Goal: Transaction & Acquisition: Register for event/course

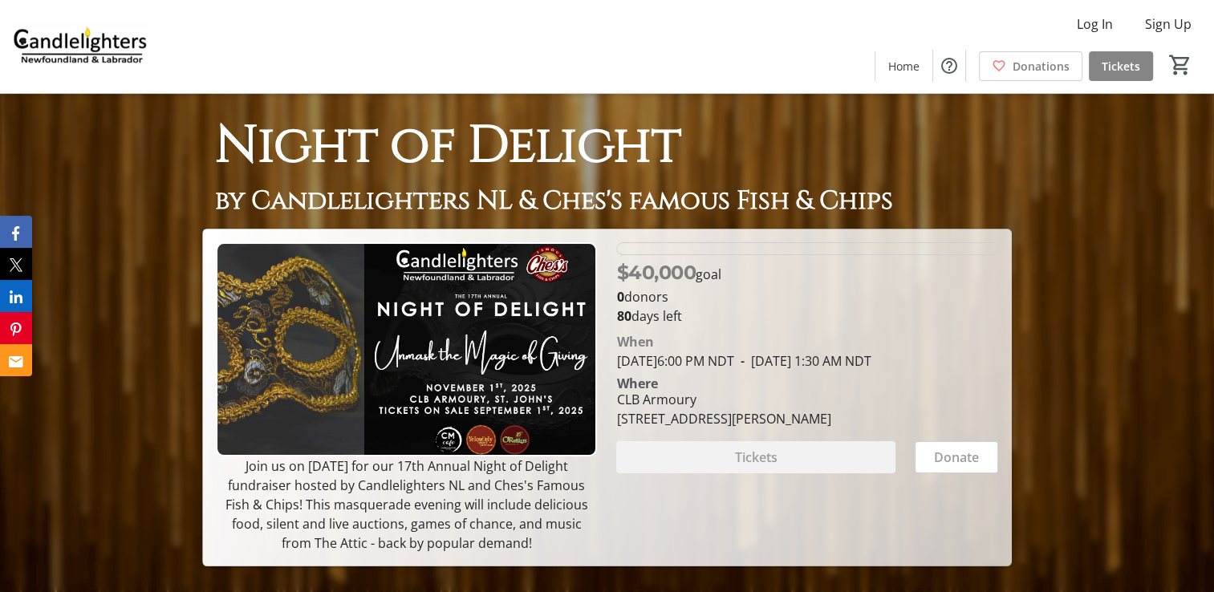
click at [1111, 73] on span "Tickets" at bounding box center [1121, 66] width 39 height 17
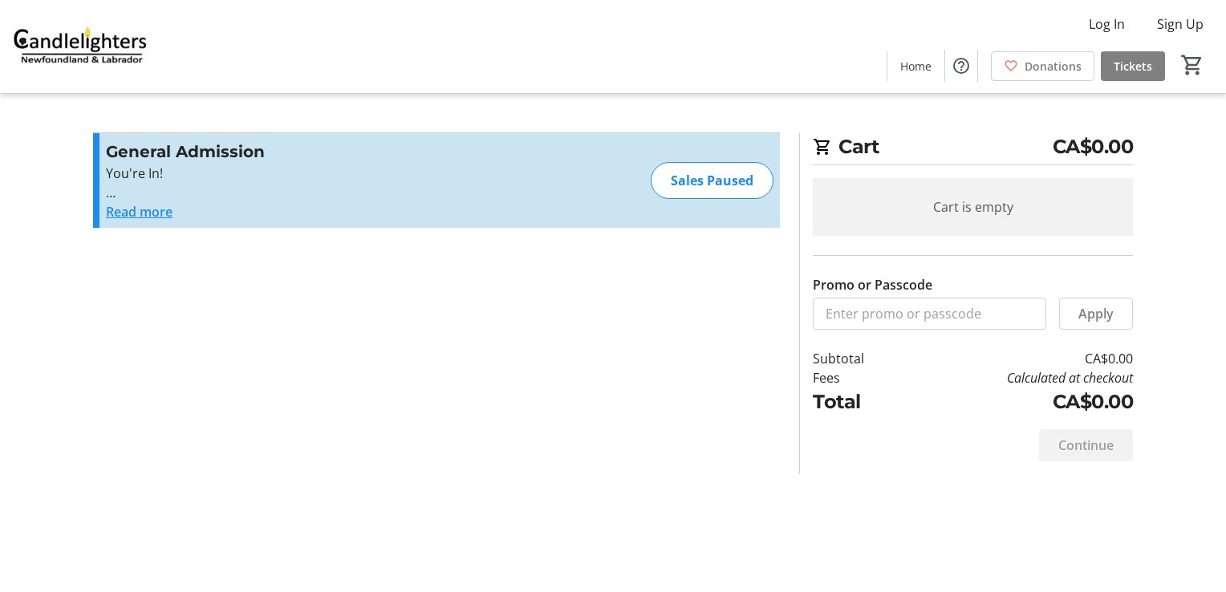
click at [132, 204] on button "Read more" at bounding box center [139, 211] width 67 height 19
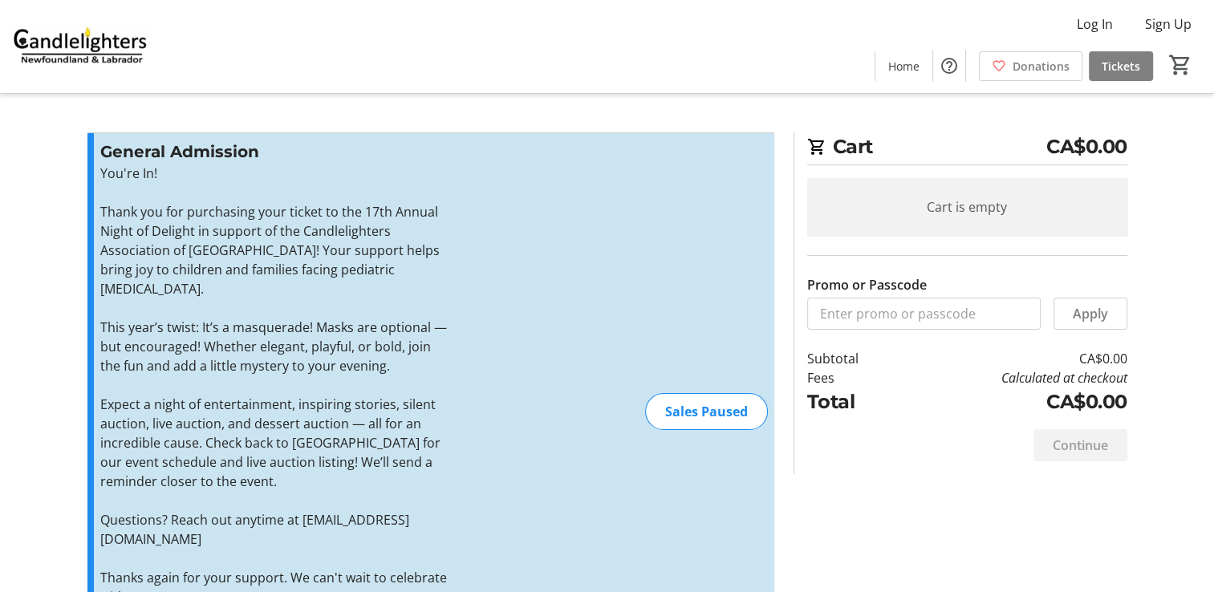
scroll to position [136, 0]
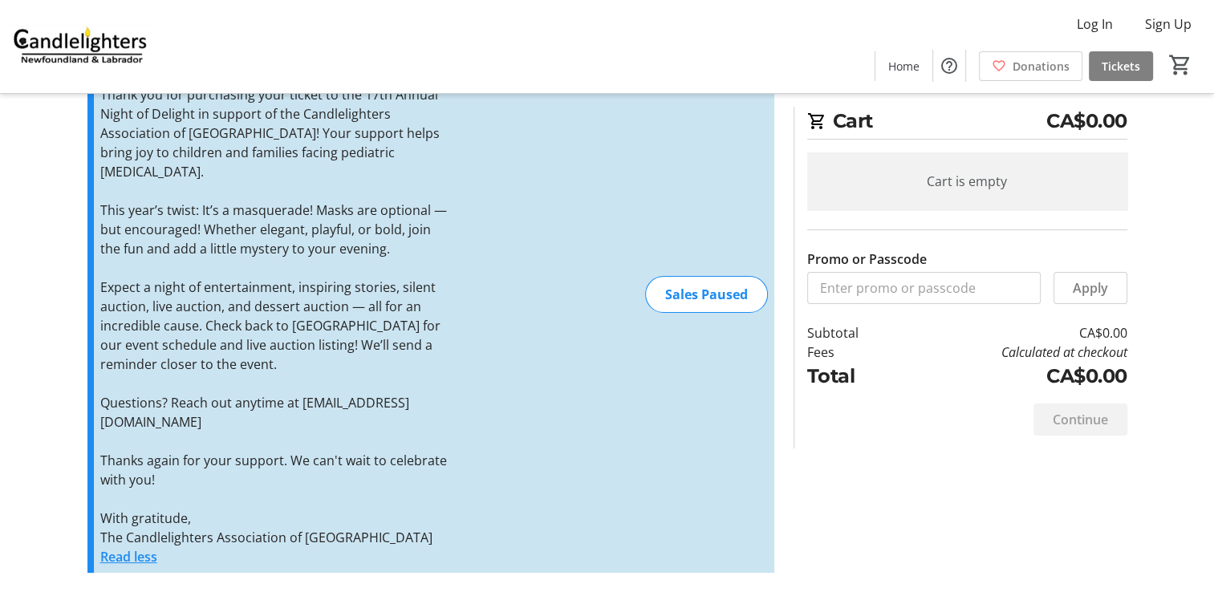
click at [125, 557] on button "Read less" at bounding box center [128, 556] width 57 height 19
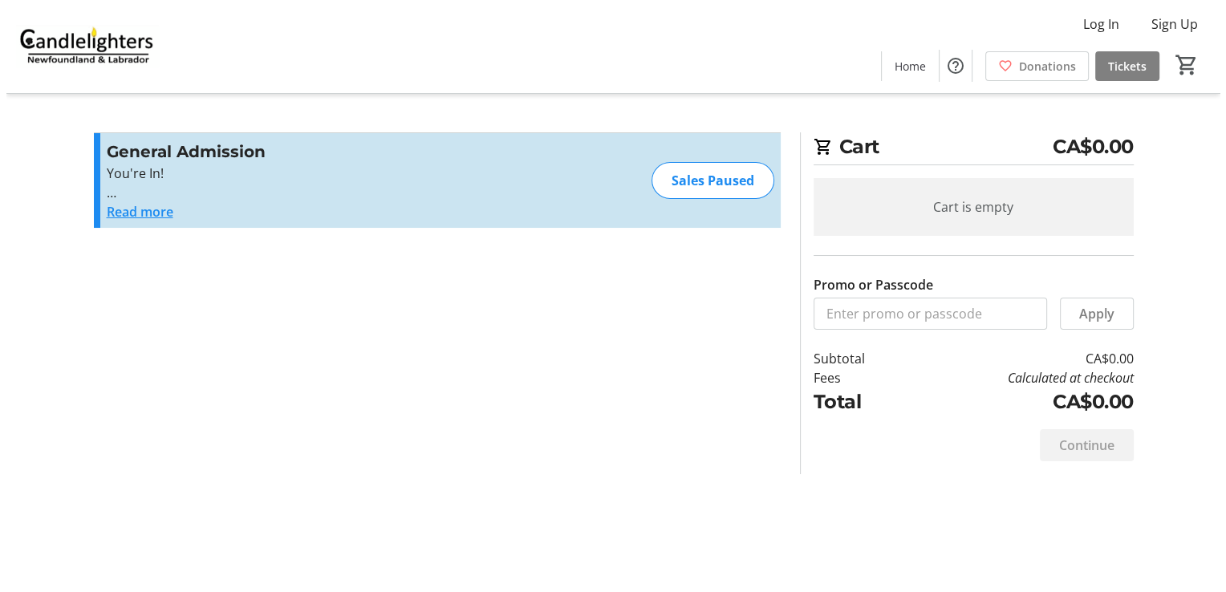
scroll to position [0, 0]
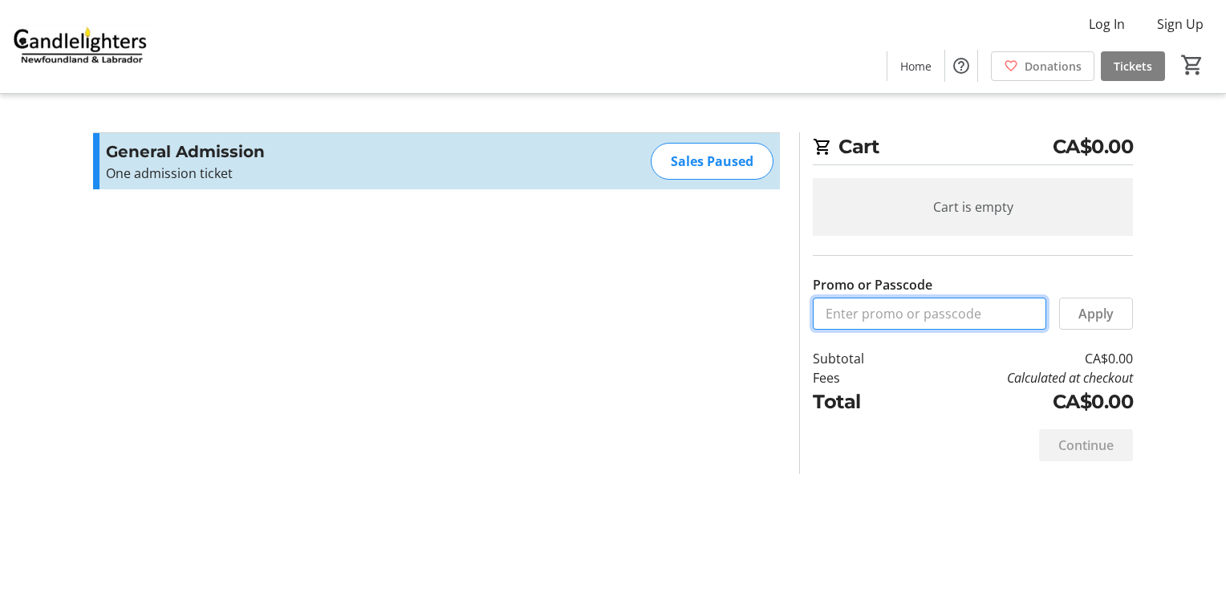
click at [943, 310] on input "Promo or Passcode" at bounding box center [930, 314] width 234 height 32
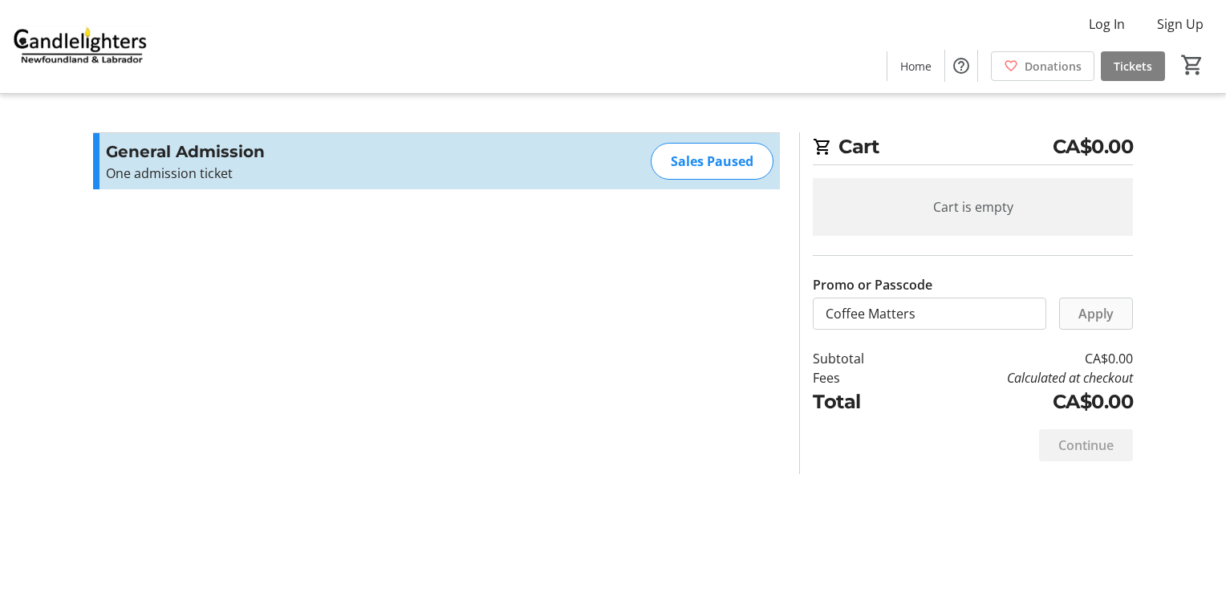
click at [1101, 327] on span at bounding box center [1096, 314] width 72 height 39
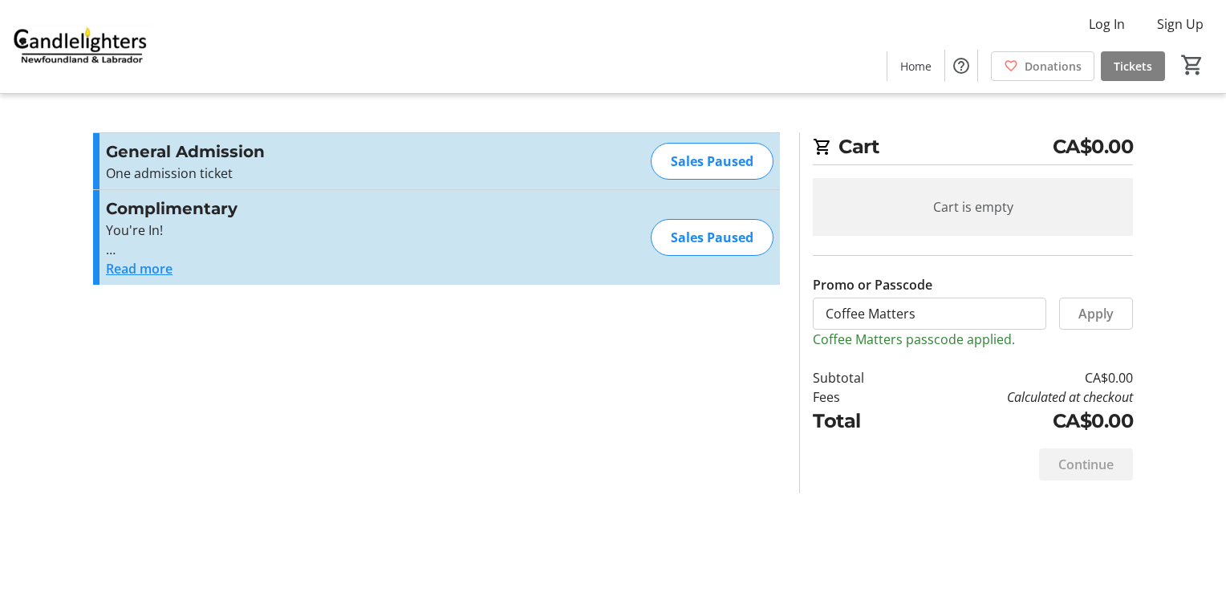
click at [154, 265] on button "Read more" at bounding box center [139, 268] width 67 height 19
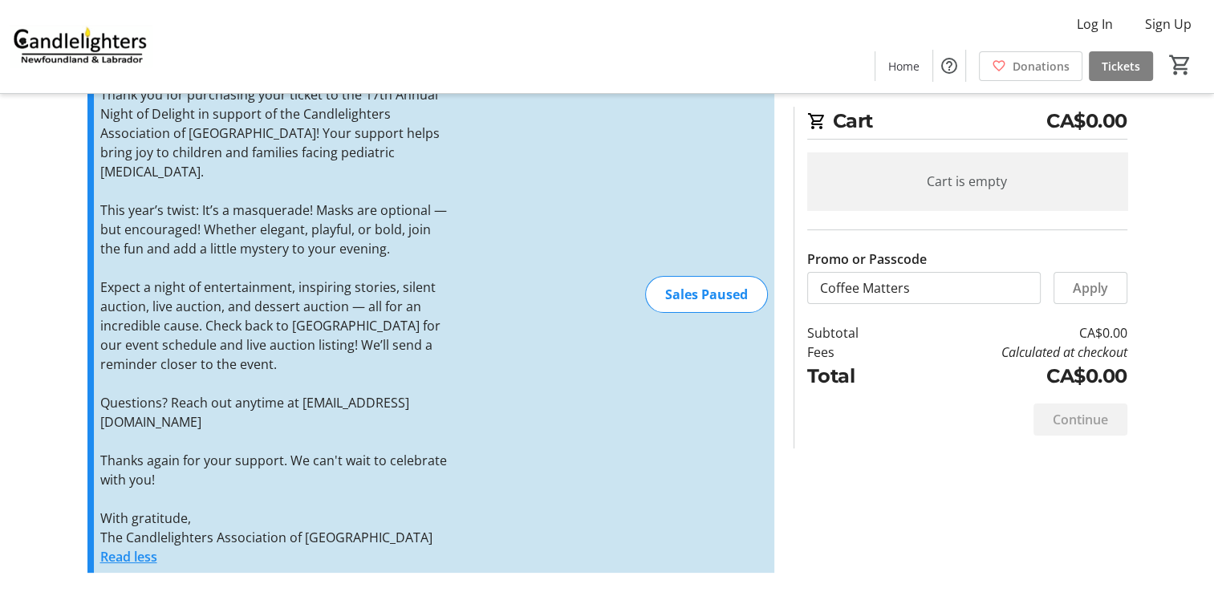
scroll to position [193, 0]
click at [669, 296] on div "Sales Paused" at bounding box center [706, 294] width 123 height 37
click at [138, 557] on button "Read less" at bounding box center [128, 556] width 57 height 19
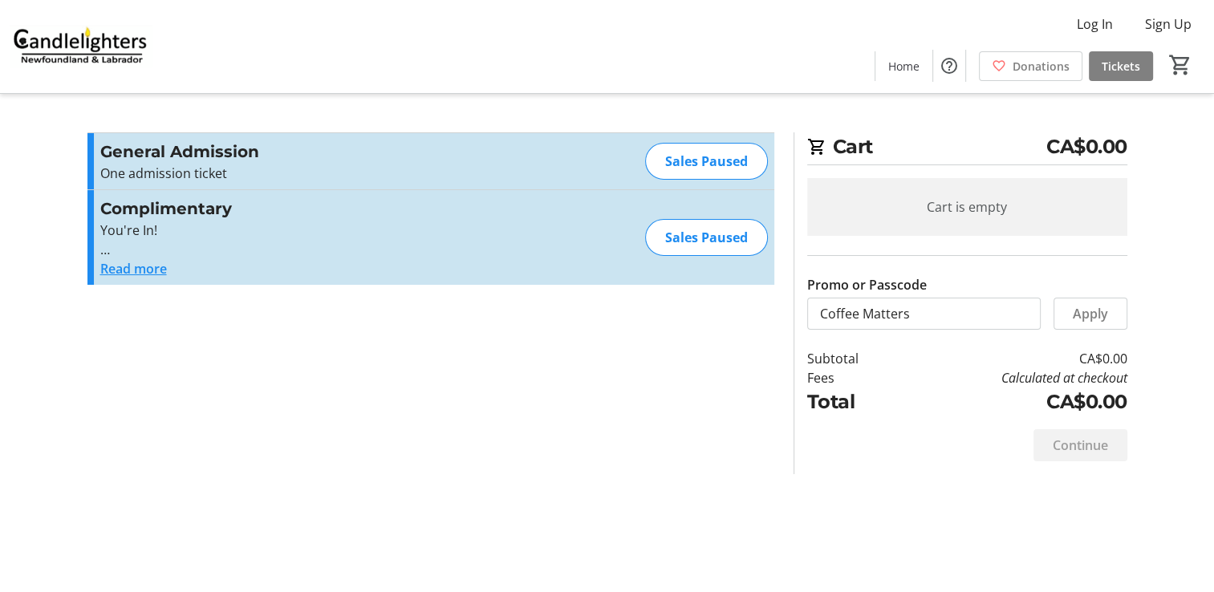
scroll to position [0, 0]
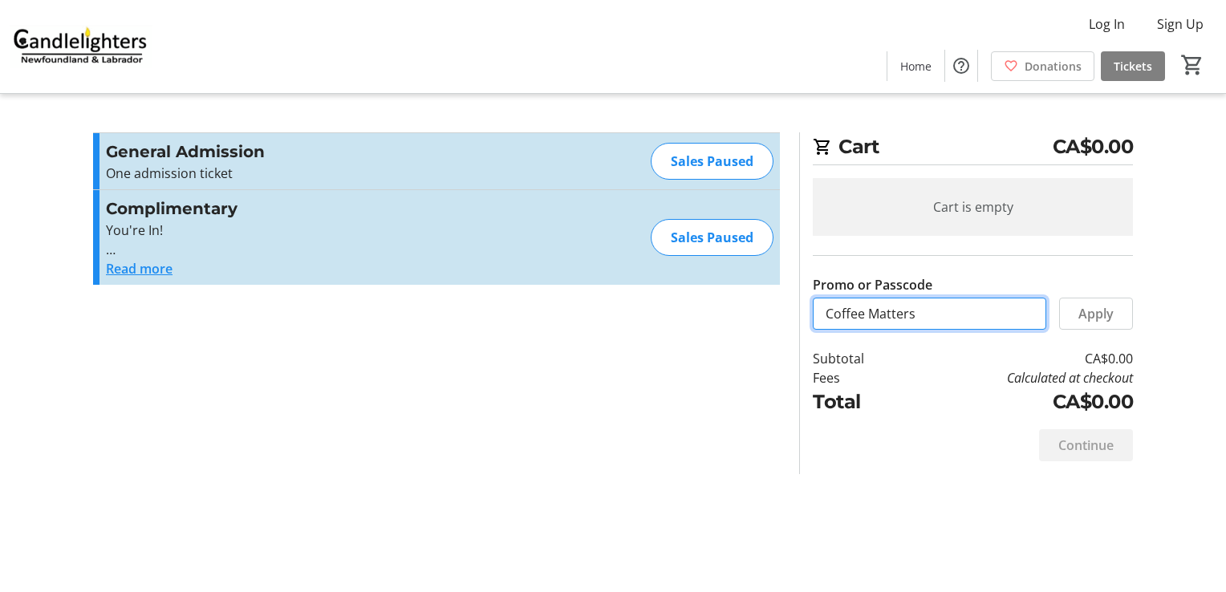
drag, startPoint x: 929, startPoint y: 314, endPoint x: 770, endPoint y: 312, distance: 158.9
click at [770, 312] on div "Promo or Passcode Apply General Admission One admission ticket Read more One ad…" at bounding box center [612, 303] width 1059 height 342
type input "[PERSON_NAME]"
click at [1118, 307] on span at bounding box center [1096, 314] width 72 height 39
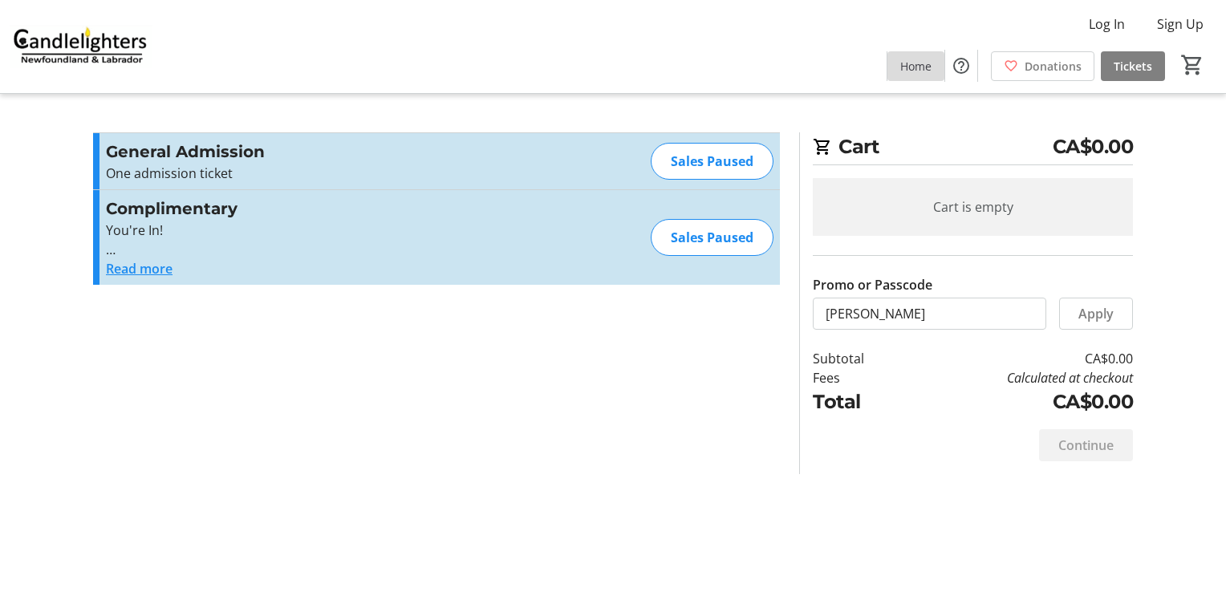
click at [915, 66] on span "Home" at bounding box center [915, 66] width 31 height 17
